Goal: Check status: Check status

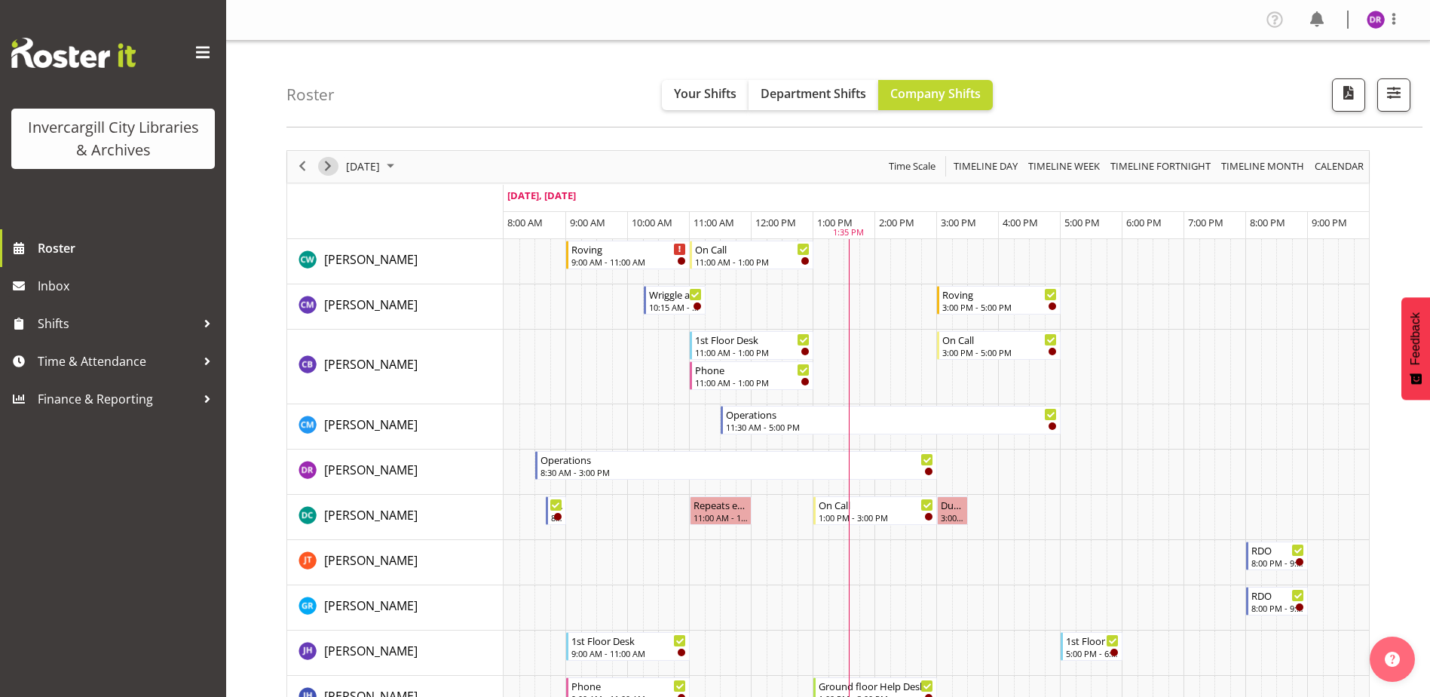
click at [324, 164] on span "Next" at bounding box center [328, 166] width 18 height 19
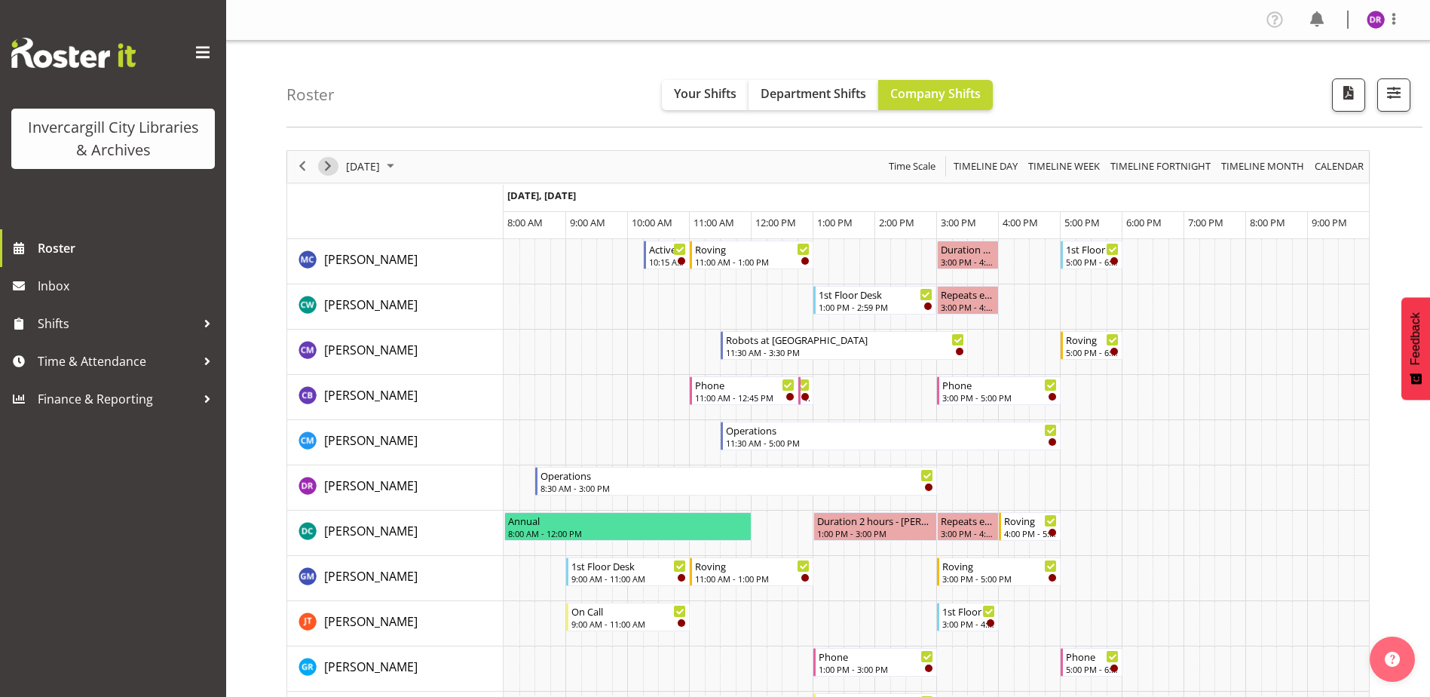
click at [326, 167] on span "Next" at bounding box center [328, 166] width 18 height 19
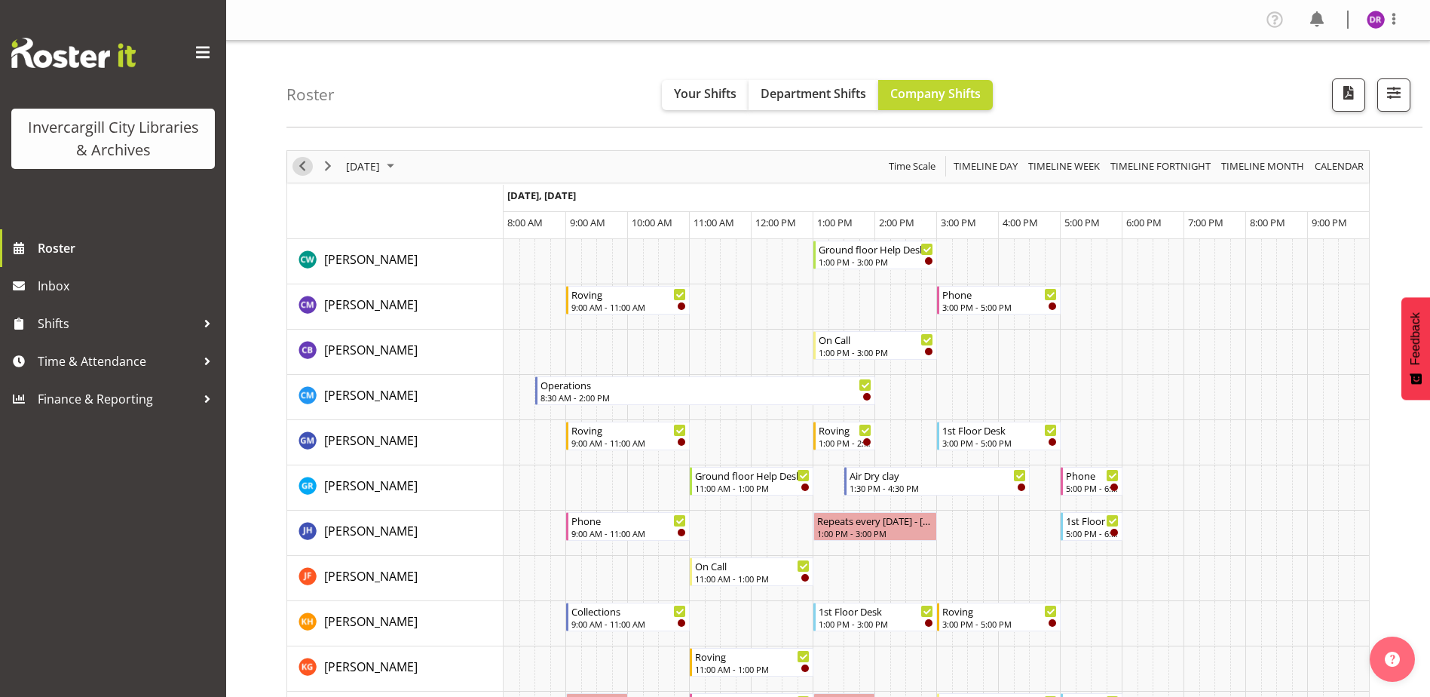
click at [300, 164] on span "Previous" at bounding box center [302, 166] width 18 height 19
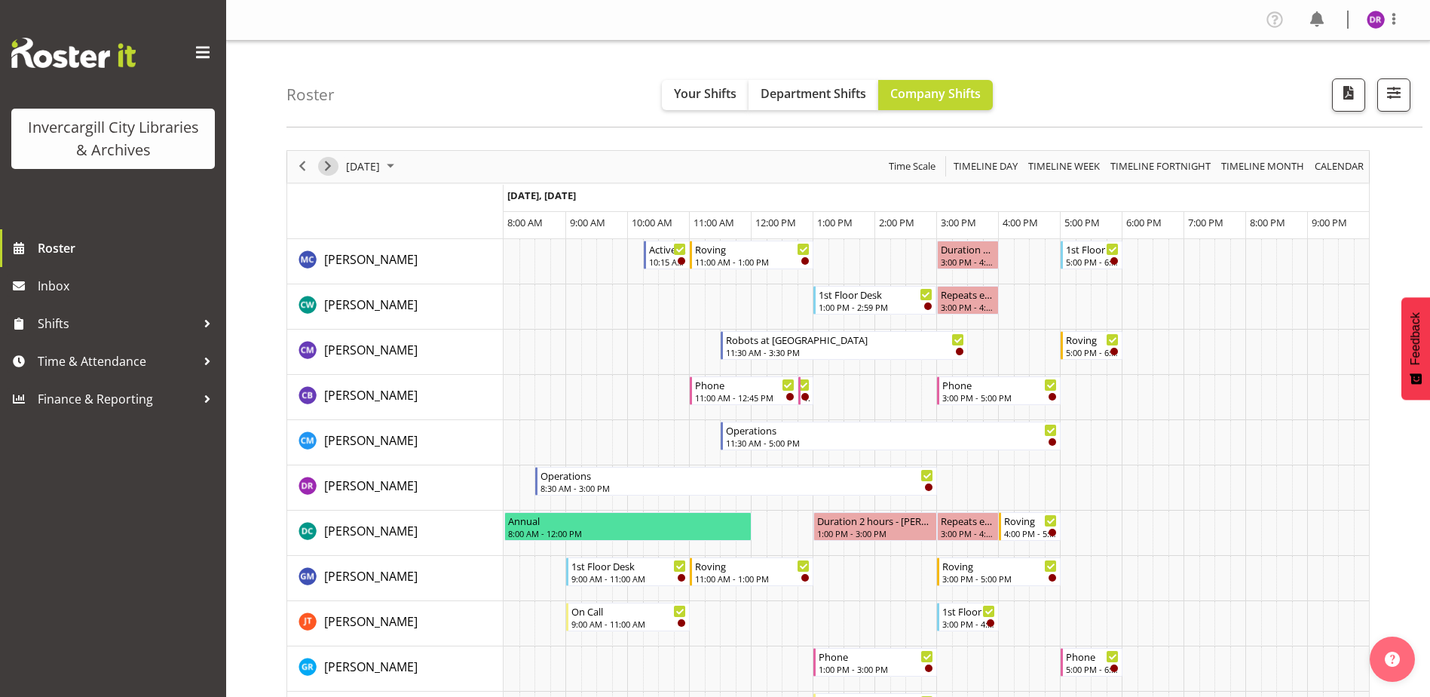
click at [327, 165] on span "Next" at bounding box center [328, 166] width 18 height 19
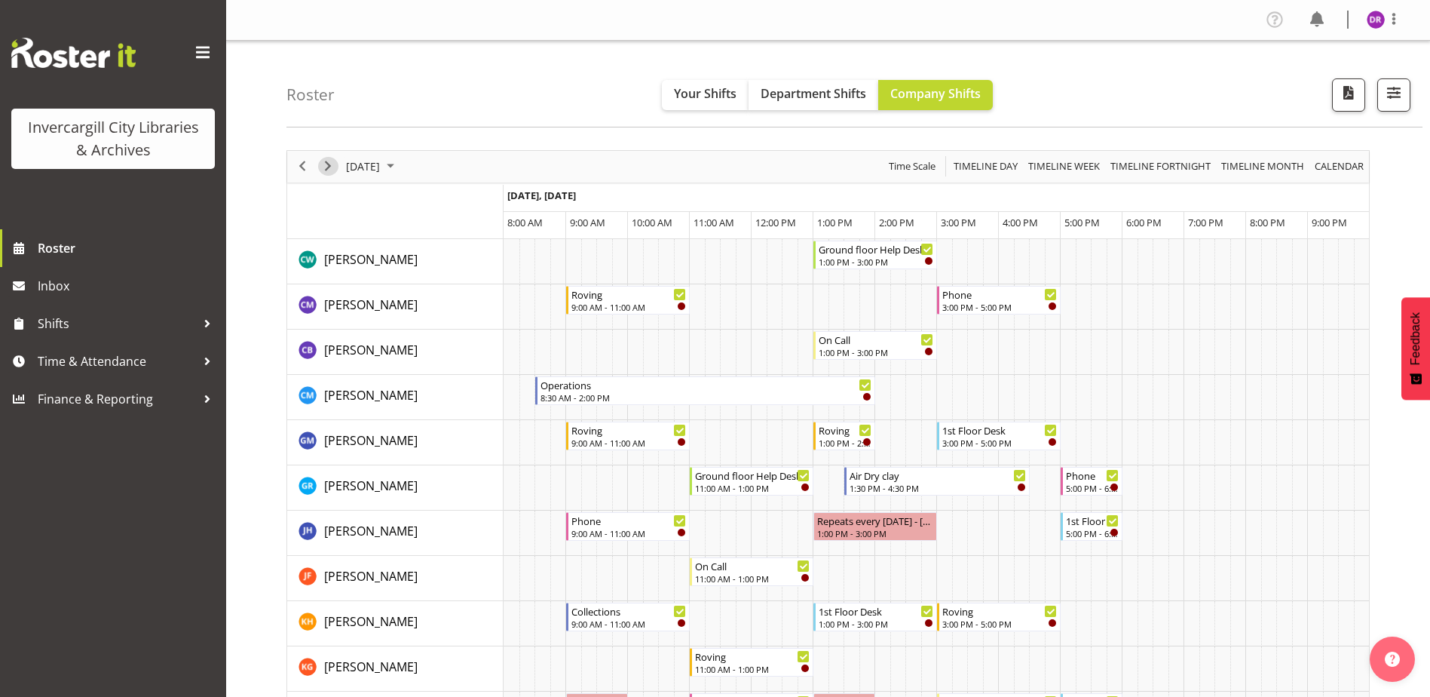
click at [325, 164] on span "Next" at bounding box center [328, 166] width 18 height 19
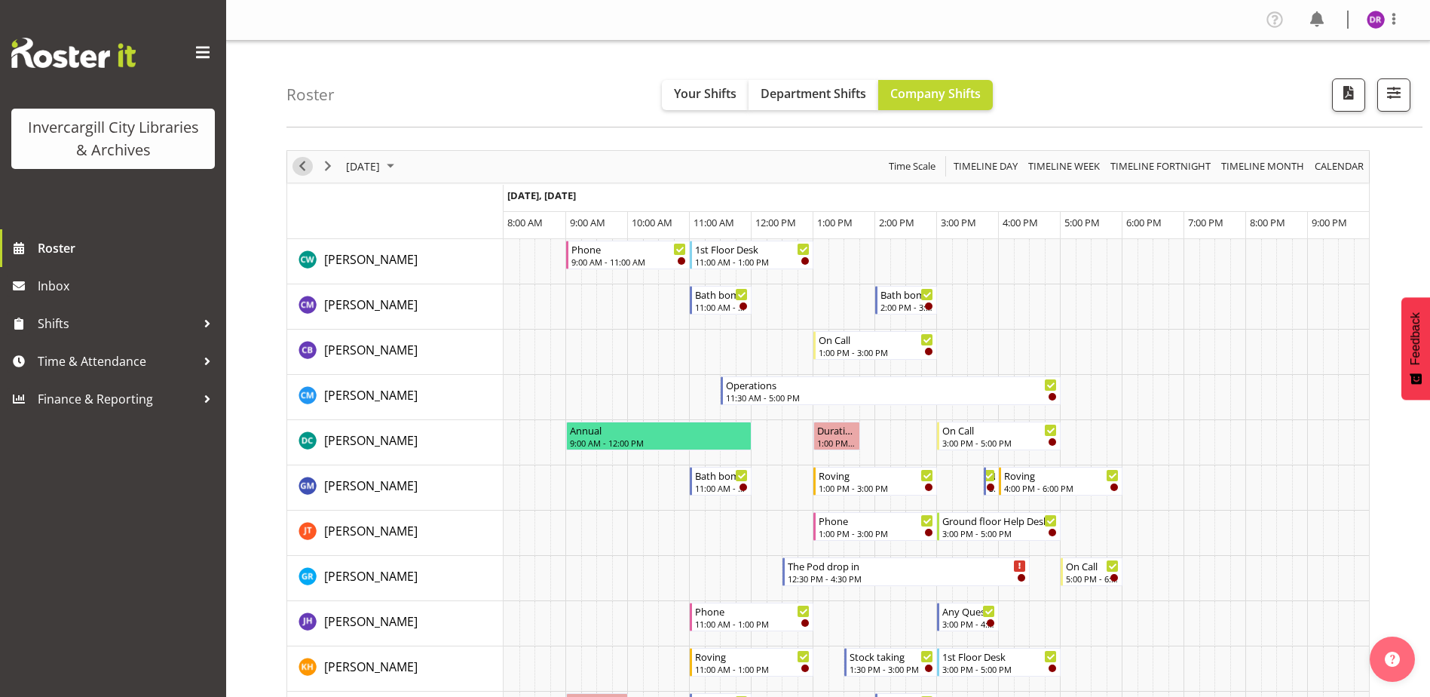
click at [301, 166] on span "Previous" at bounding box center [302, 166] width 18 height 19
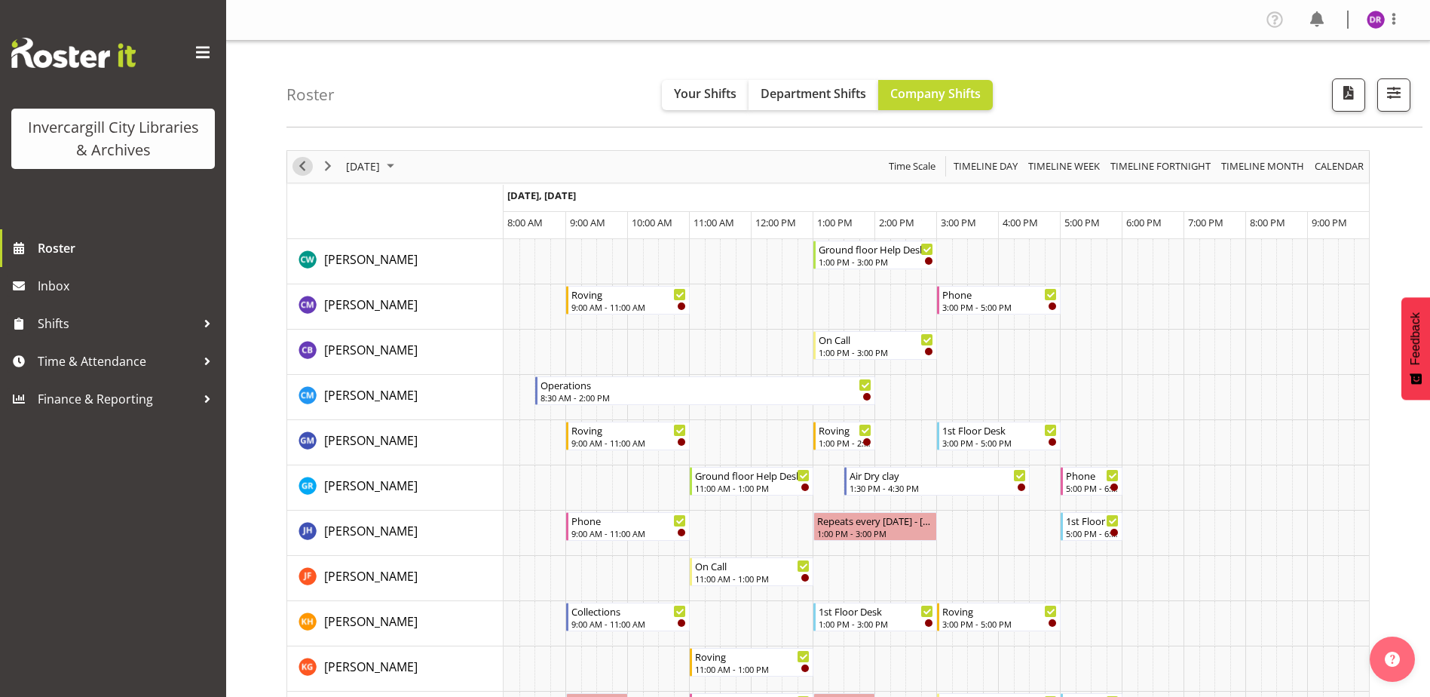
click at [301, 166] on span "Previous" at bounding box center [302, 166] width 18 height 19
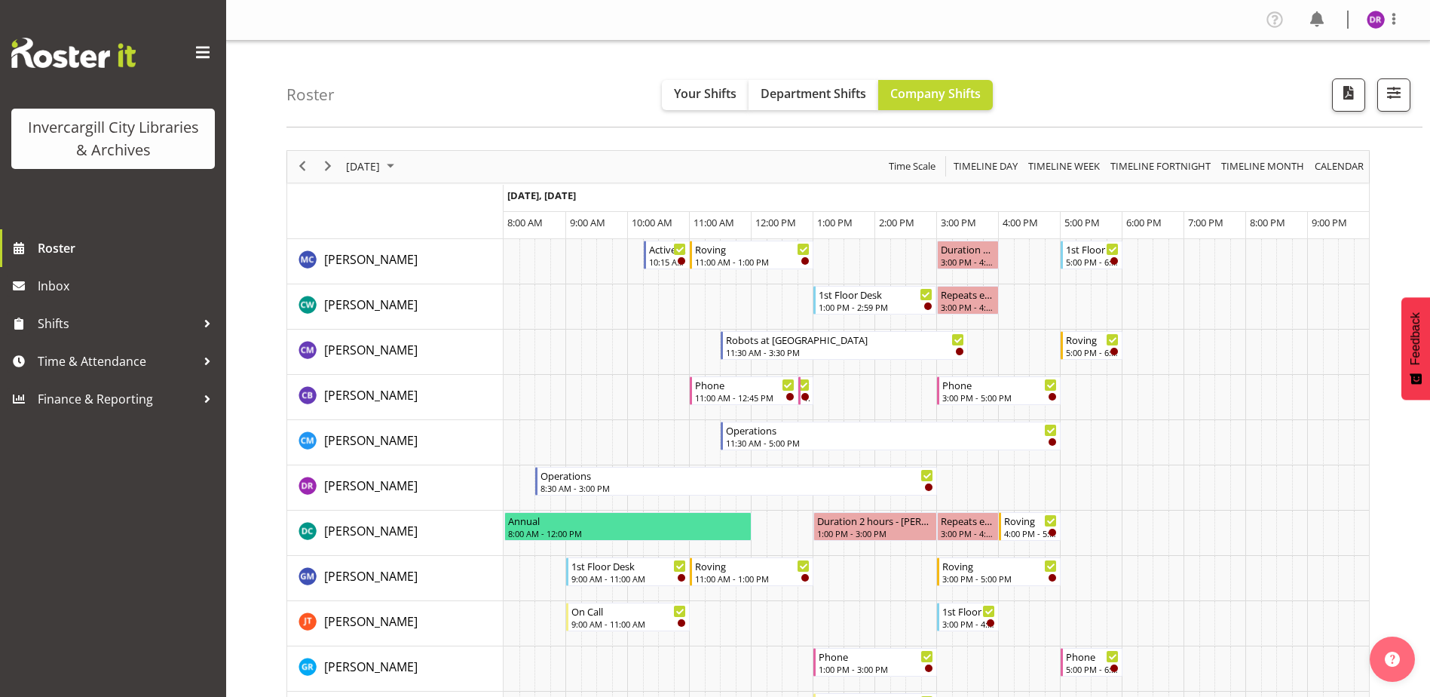
click at [300, 165] on span "Previous" at bounding box center [302, 166] width 18 height 19
